Goal: Information Seeking & Learning: Learn about a topic

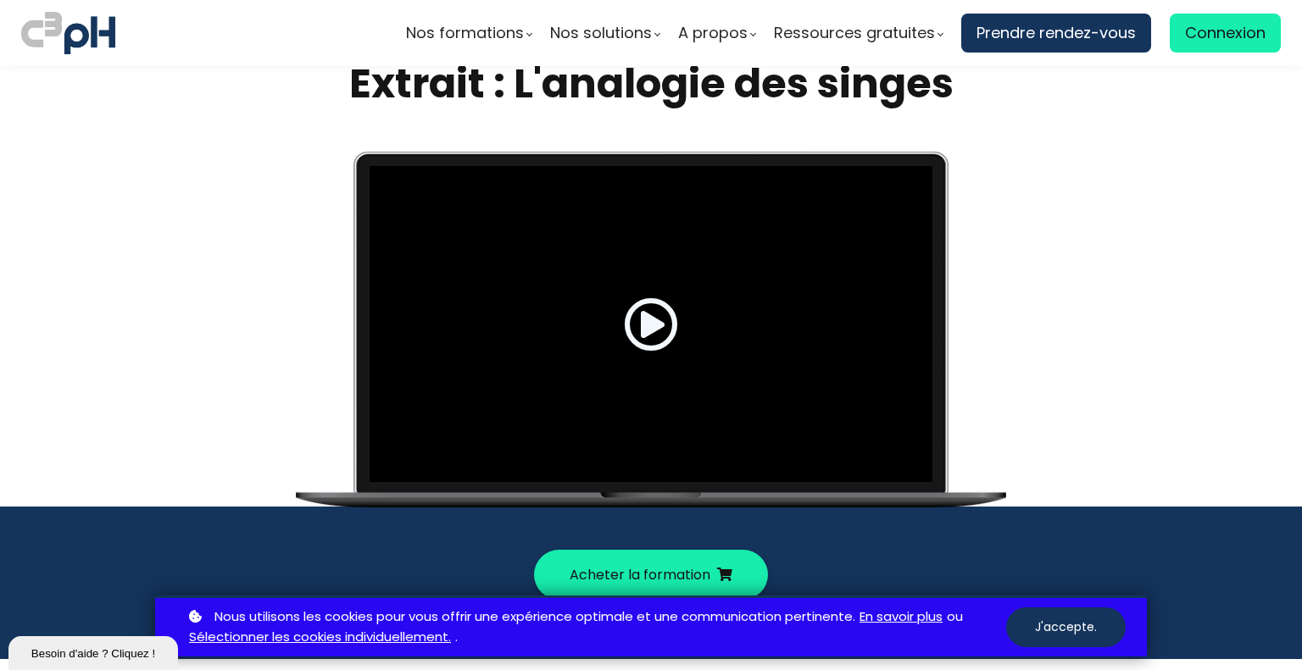
scroll to position [37, 0]
click at [653, 330] on span at bounding box center [651, 324] width 54 height 54
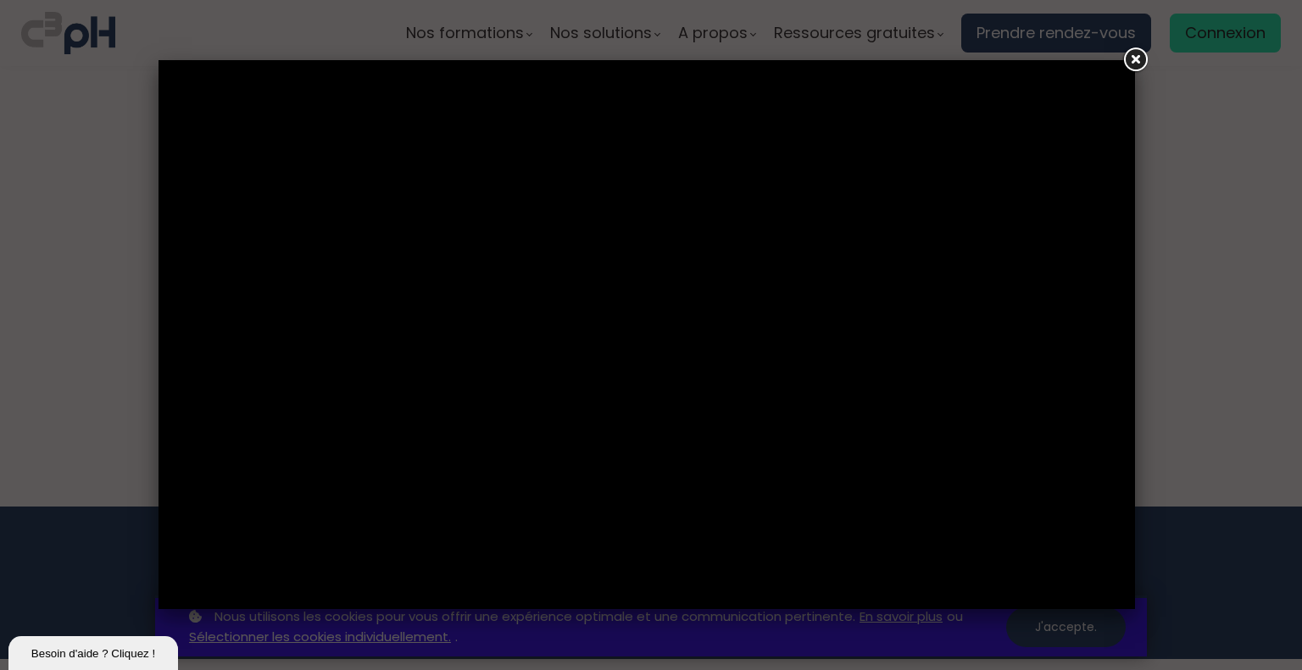
click at [1126, 64] on link at bounding box center [1134, 60] width 31 height 31
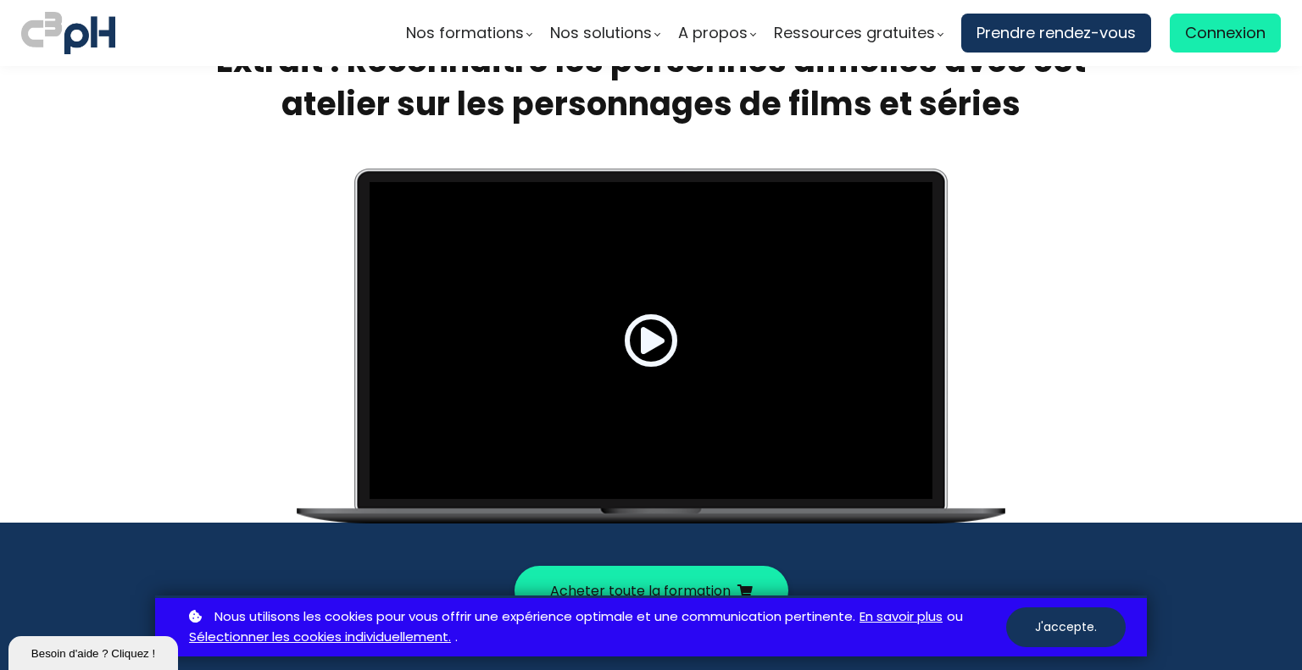
click at [633, 363] on span at bounding box center [651, 341] width 54 height 54
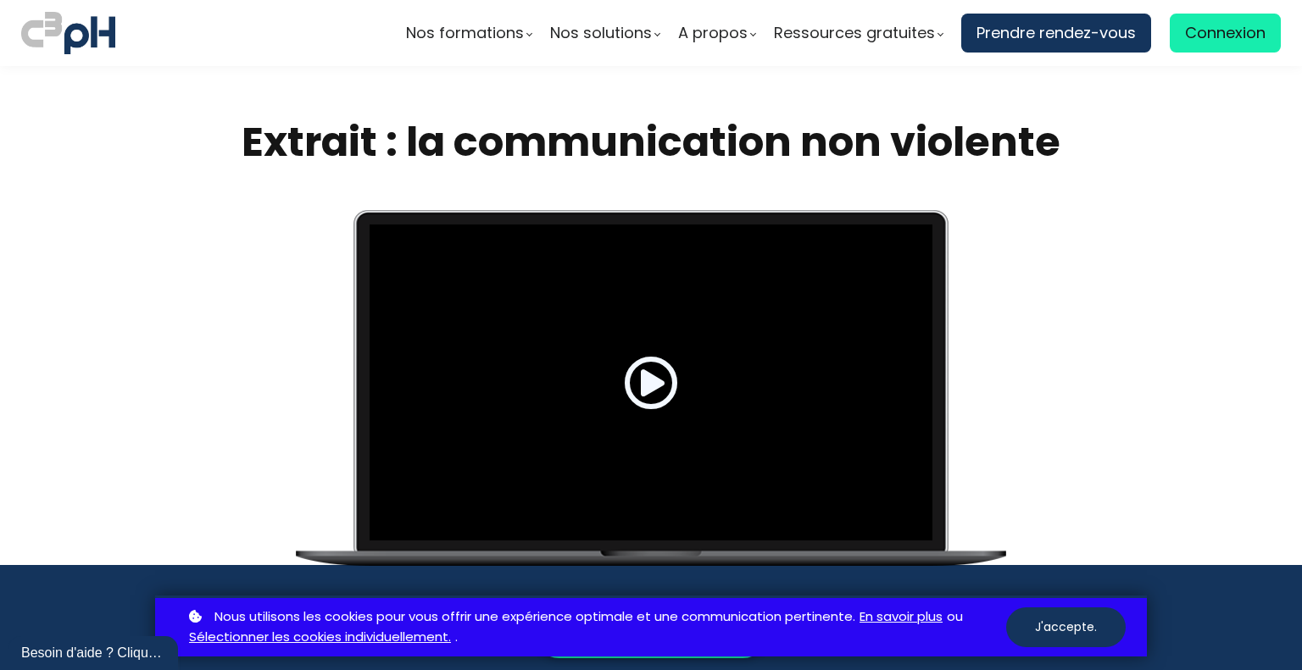
drag, startPoint x: 0, startPoint y: 0, endPoint x: 642, endPoint y: 383, distance: 747.2
click at [642, 383] on span at bounding box center [651, 383] width 54 height 54
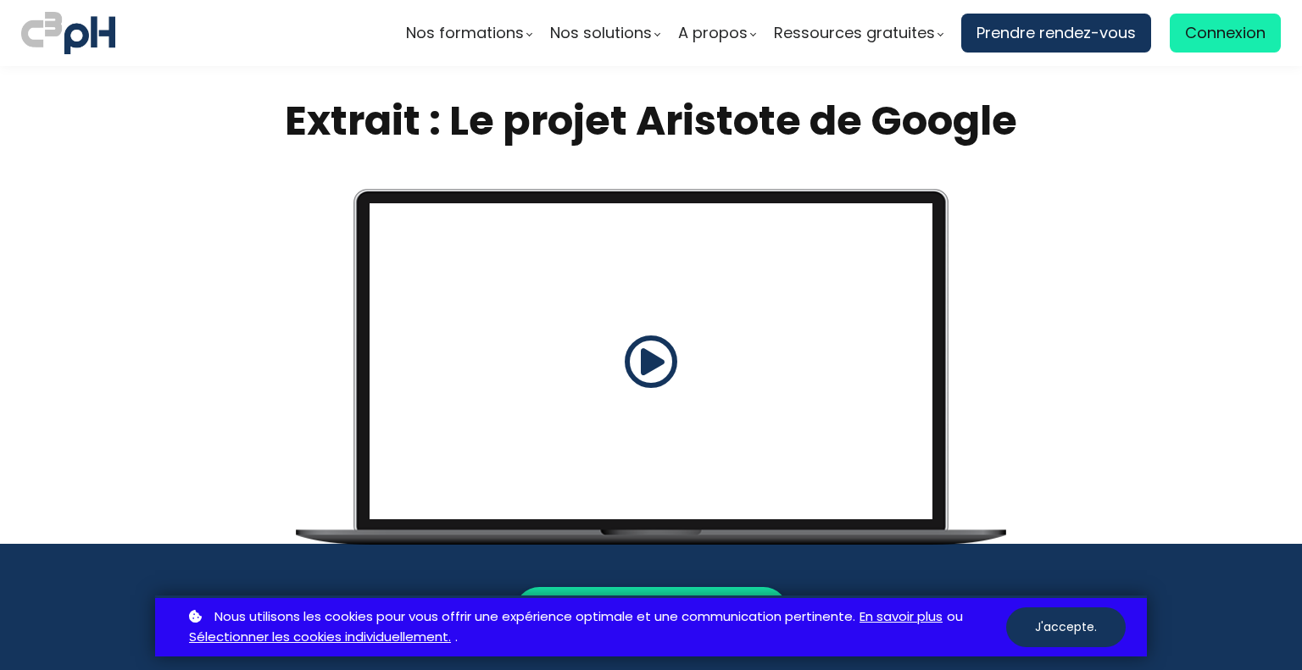
click at [637, 365] on span at bounding box center [651, 362] width 54 height 54
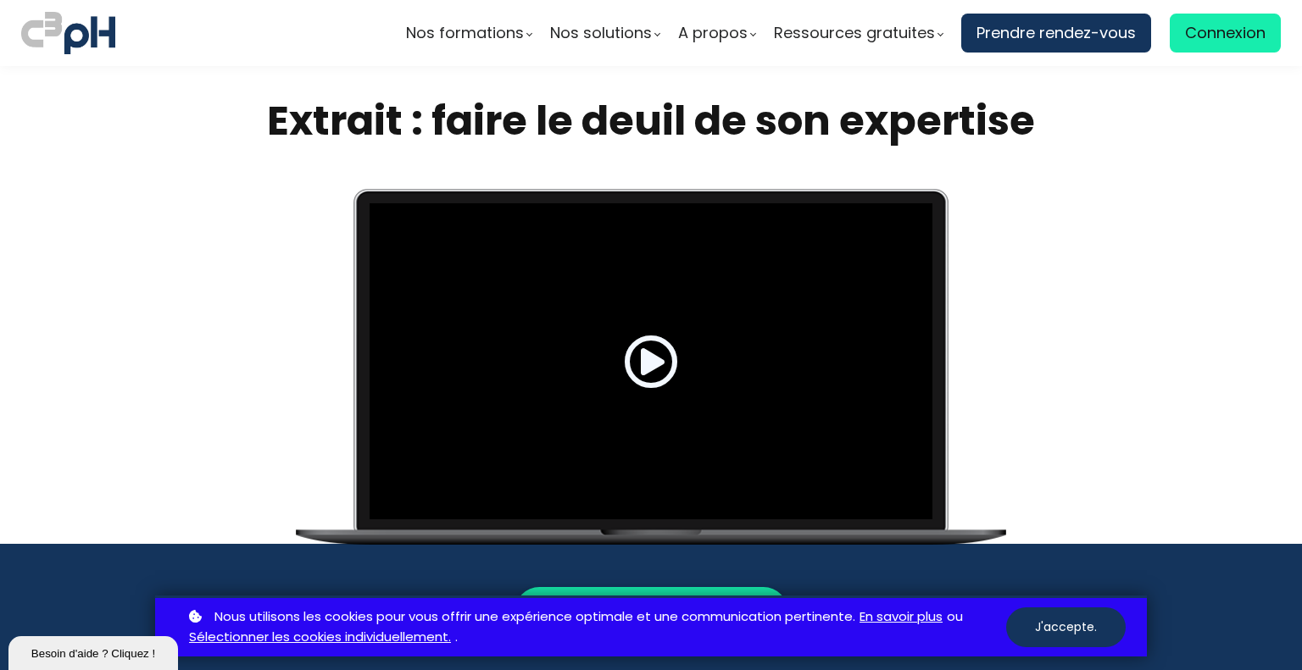
click at [681, 416] on div at bounding box center [650, 361] width 563 height 316
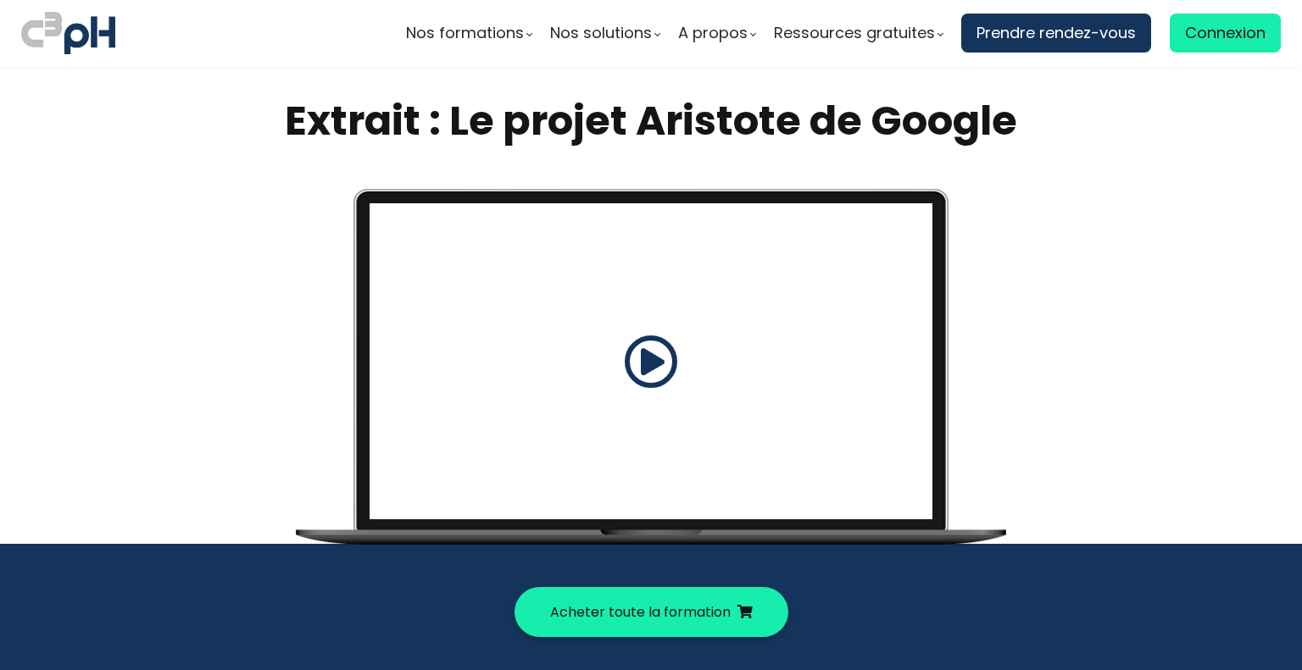
click at [636, 344] on span at bounding box center [651, 362] width 54 height 54
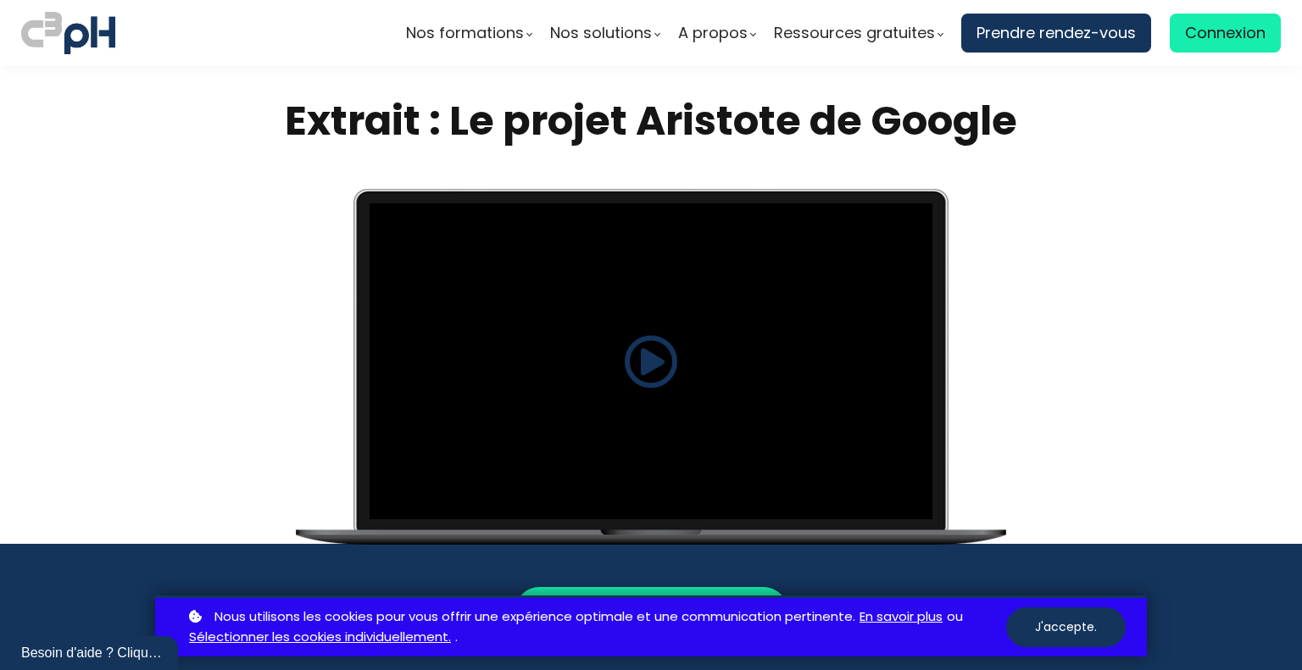
click at [646, 360] on span at bounding box center [651, 362] width 54 height 54
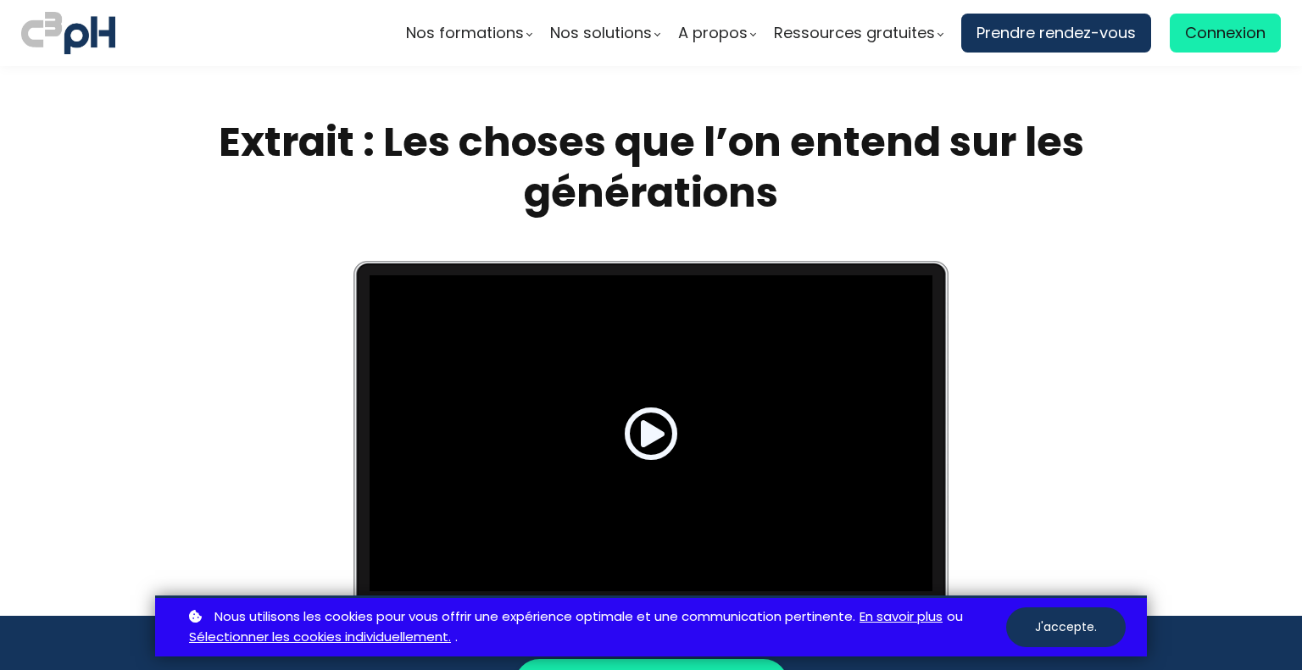
click at [676, 425] on div at bounding box center [650, 433] width 563 height 316
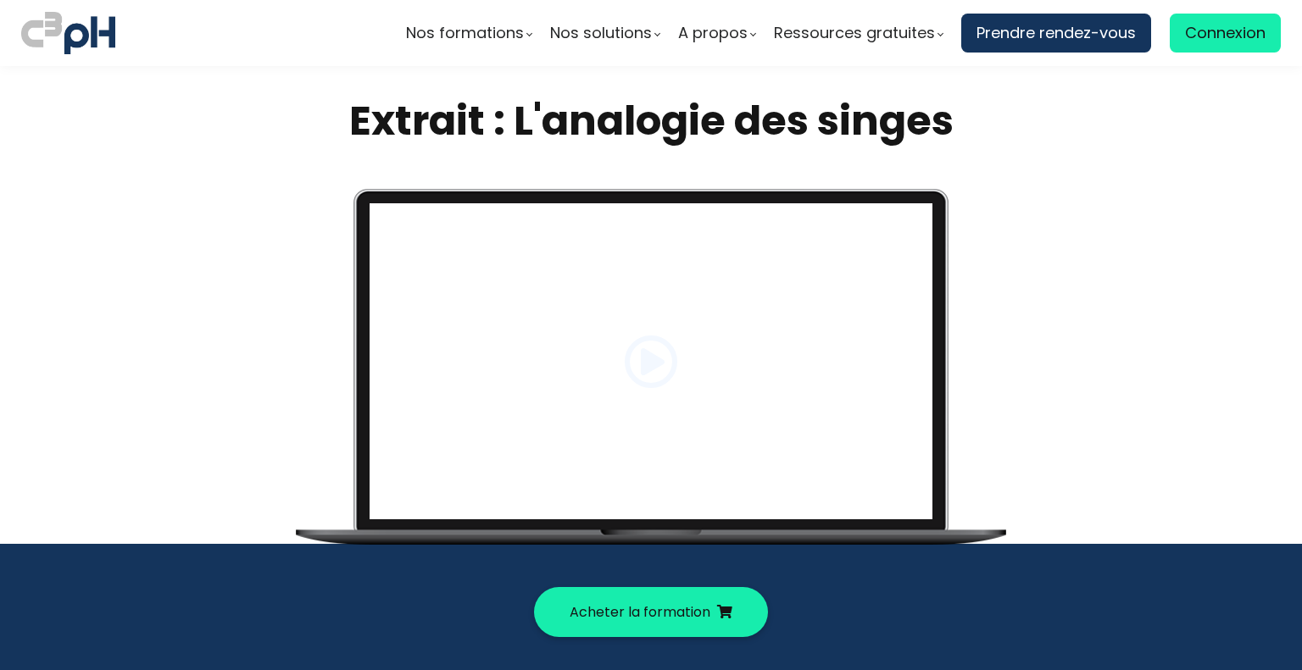
click at [641, 365] on span at bounding box center [651, 362] width 54 height 54
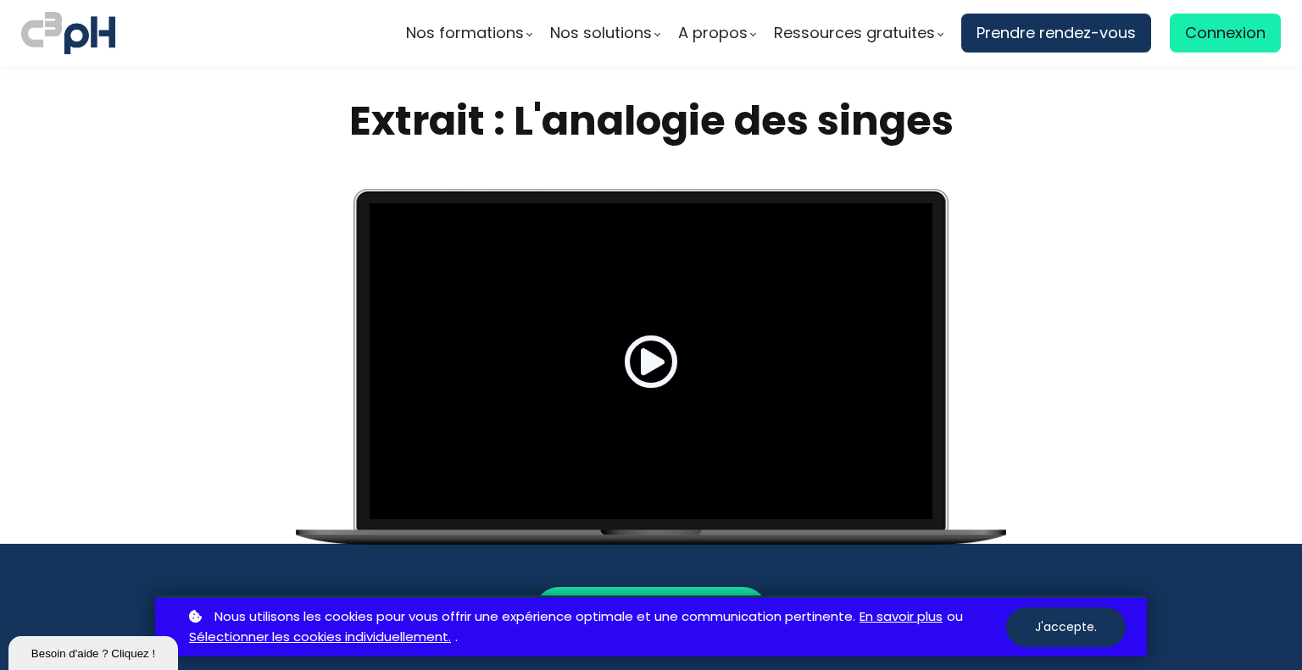
click at [641, 365] on span at bounding box center [651, 362] width 54 height 54
